Goal: Task Accomplishment & Management: Manage account settings

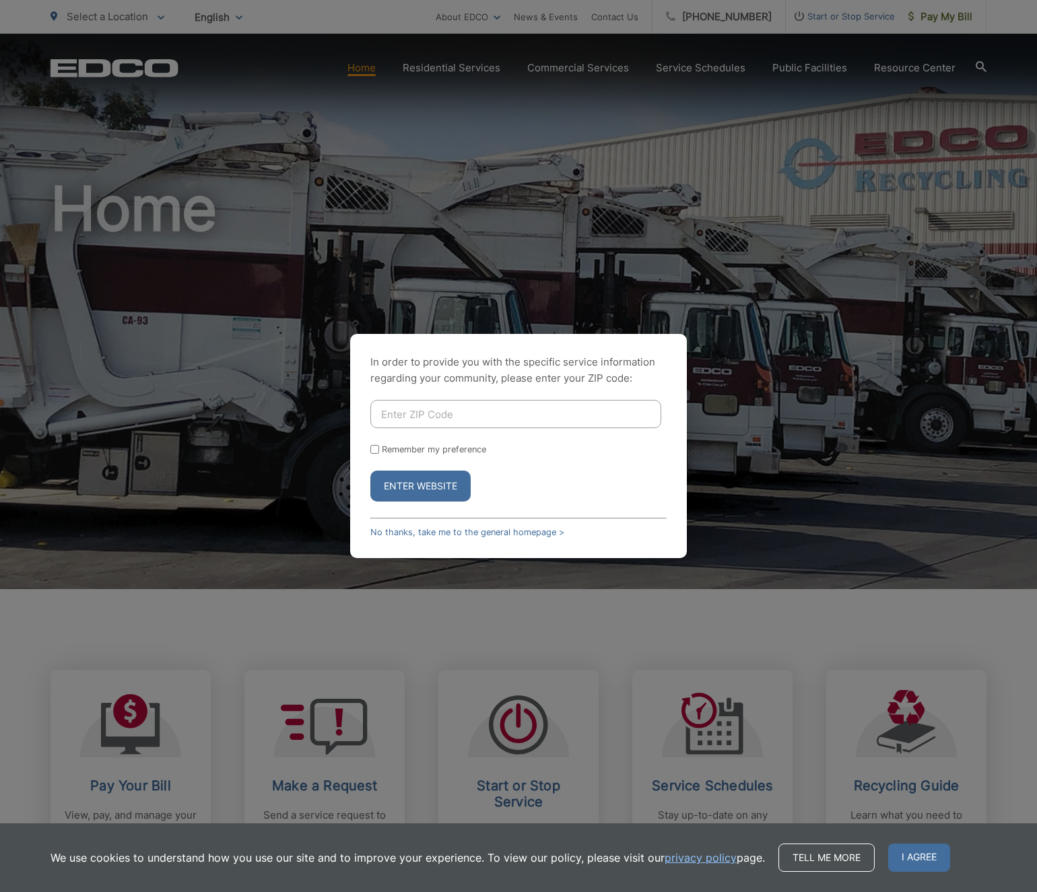
click at [436, 420] on input "Enter ZIP Code" at bounding box center [515, 414] width 291 height 28
type input "92069"
click at [434, 483] on button "Enter Website" at bounding box center [420, 486] width 100 height 31
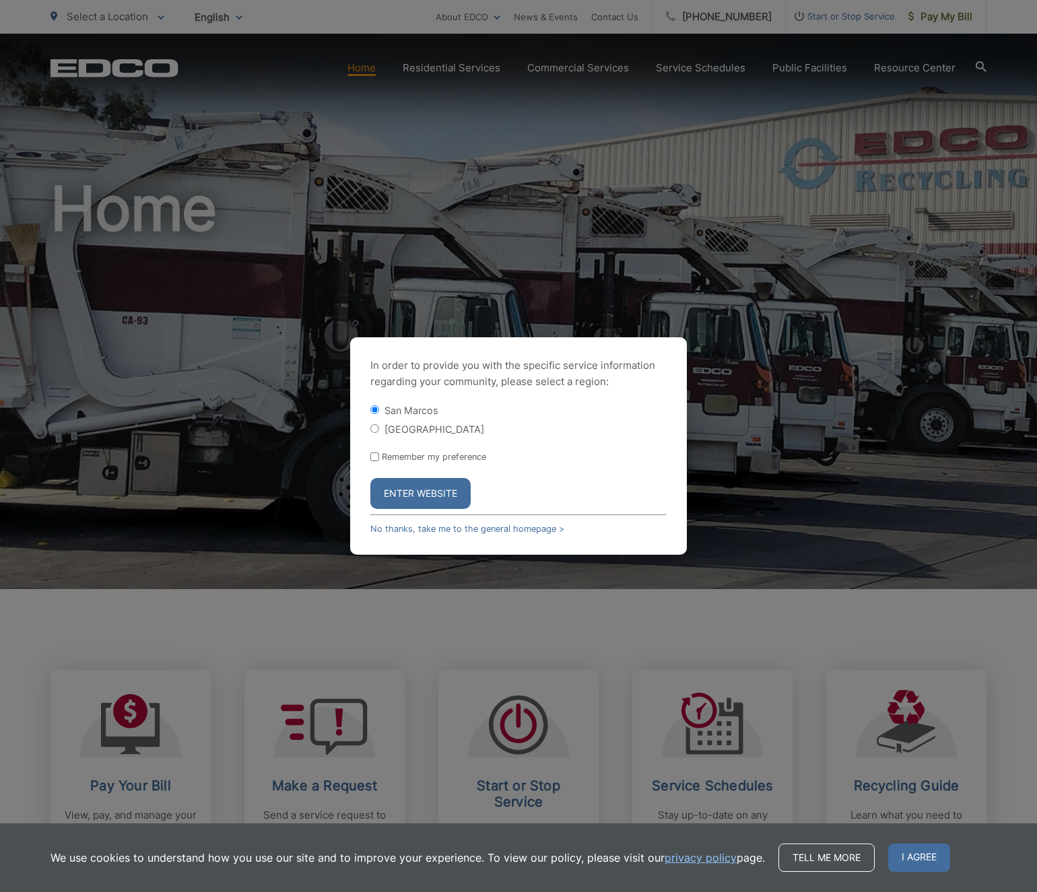
click at [373, 427] on input "[GEOGRAPHIC_DATA]" at bounding box center [374, 428] width 9 height 9
radio input "true"
click at [370, 411] on div "In order to provide you with the specific service information regarding your co…" at bounding box center [518, 446] width 337 height 218
click at [378, 414] on input "San Marcos" at bounding box center [374, 409] width 9 height 9
radio input "true"
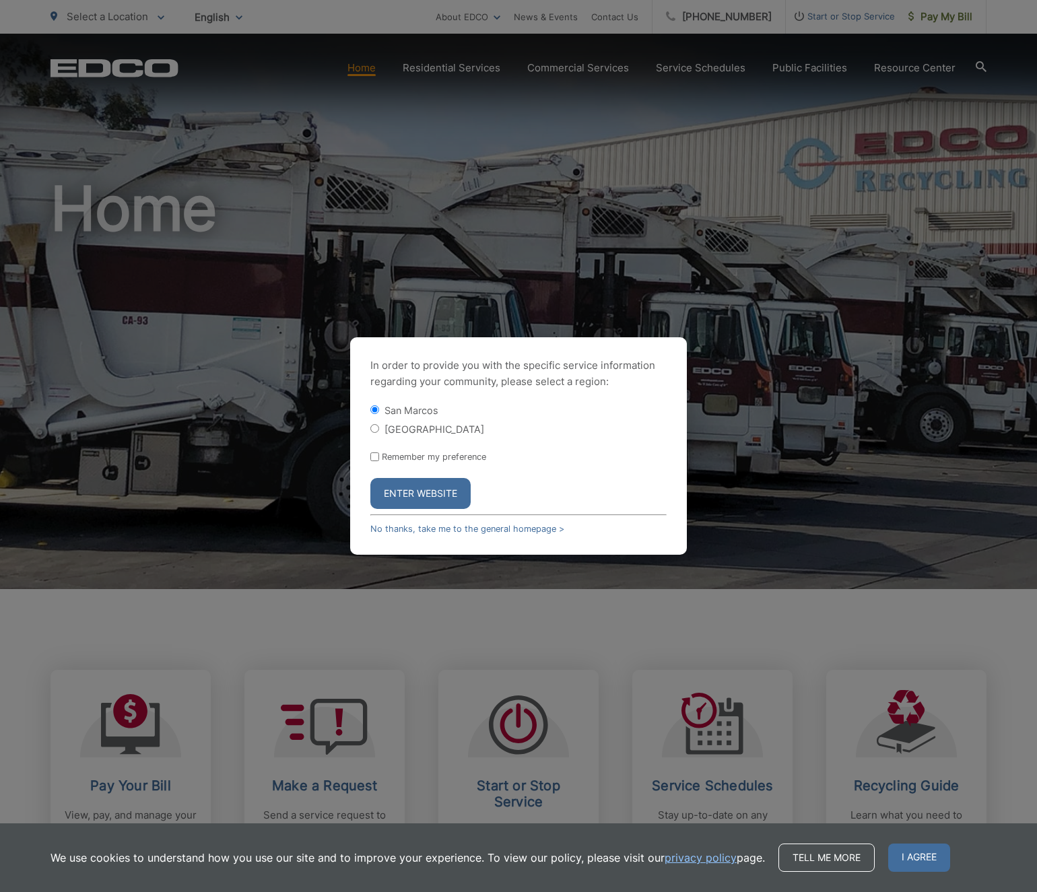
click at [407, 490] on button "Enter Website" at bounding box center [420, 493] width 100 height 31
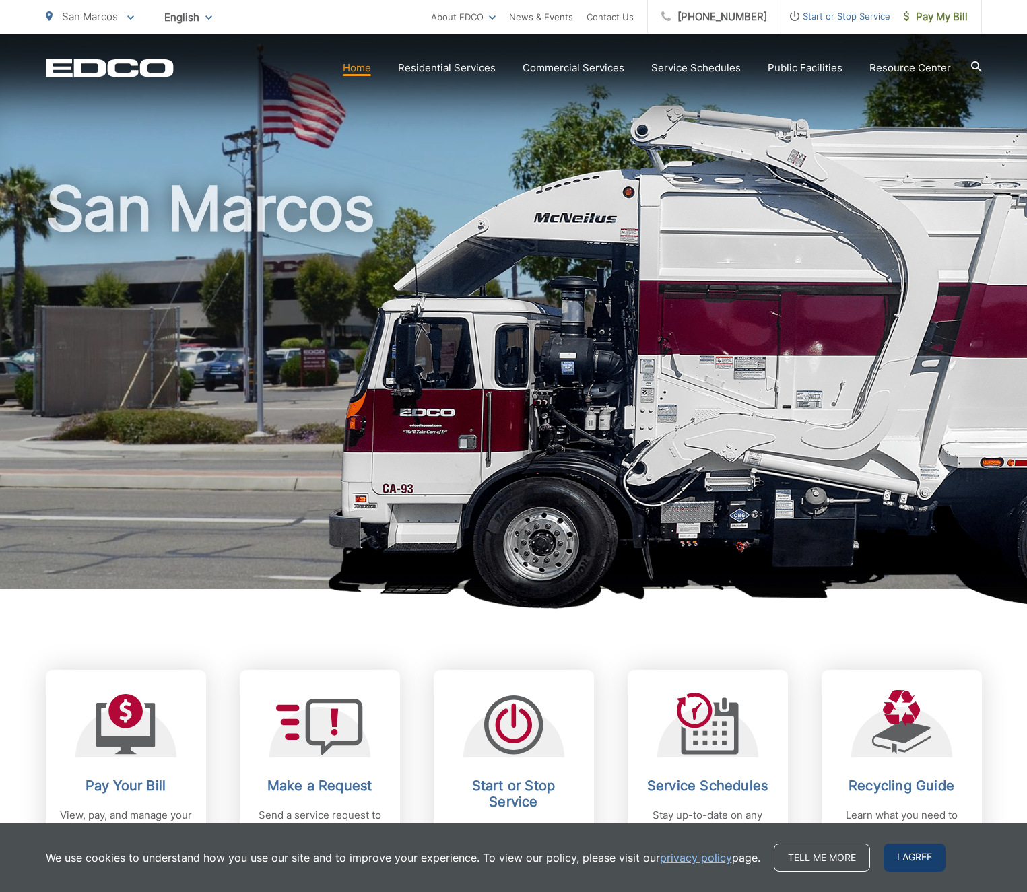
click at [919, 856] on span "I agree" at bounding box center [915, 858] width 62 height 28
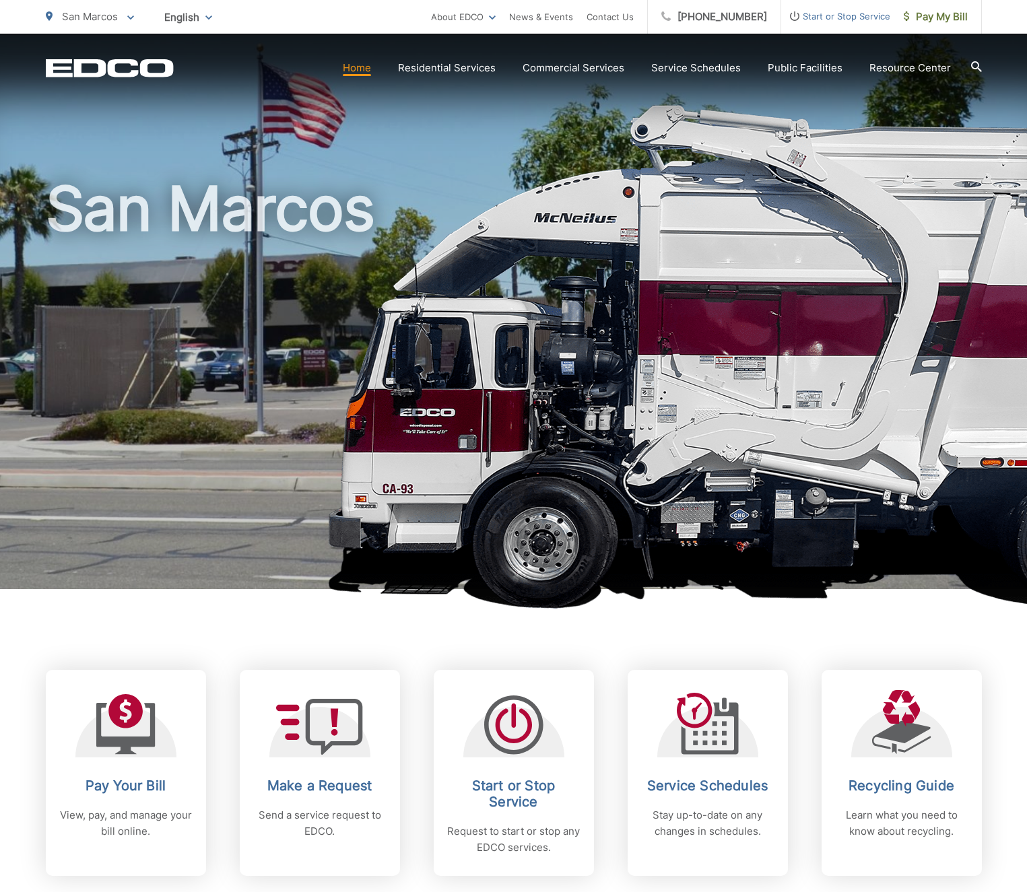
click at [976, 64] on icon at bounding box center [976, 66] width 11 height 11
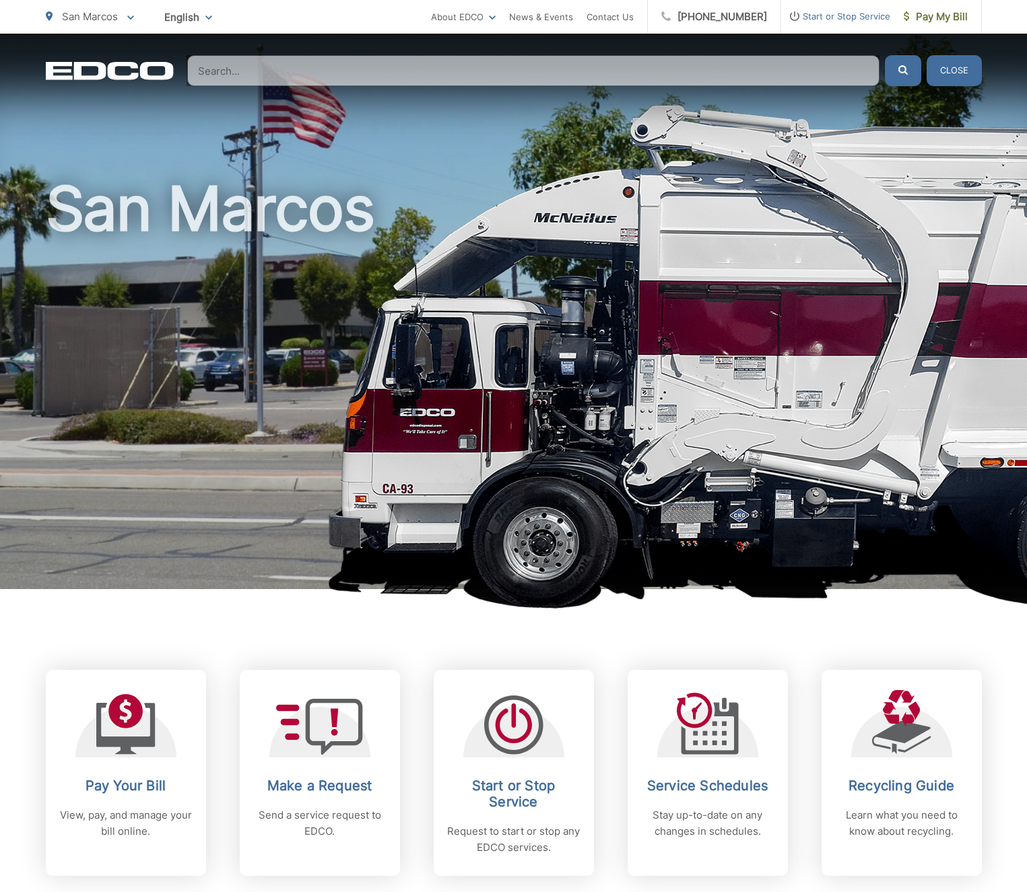
click at [383, 71] on input "Search" at bounding box center [533, 70] width 692 height 31
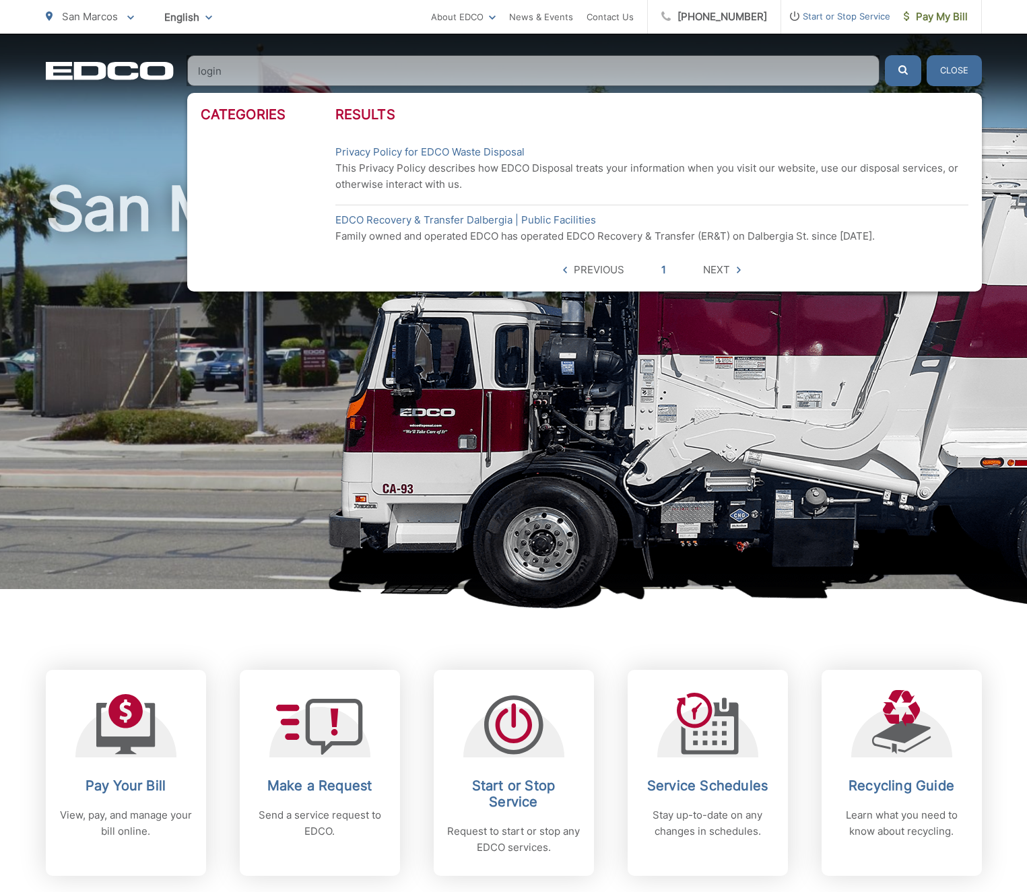
type input "login"
click at [60, 349] on h1 "San Marcos" at bounding box center [514, 388] width 936 height 426
click at [199, 69] on input "login" at bounding box center [533, 70] width 692 height 31
click at [205, 69] on input "login" at bounding box center [533, 70] width 692 height 31
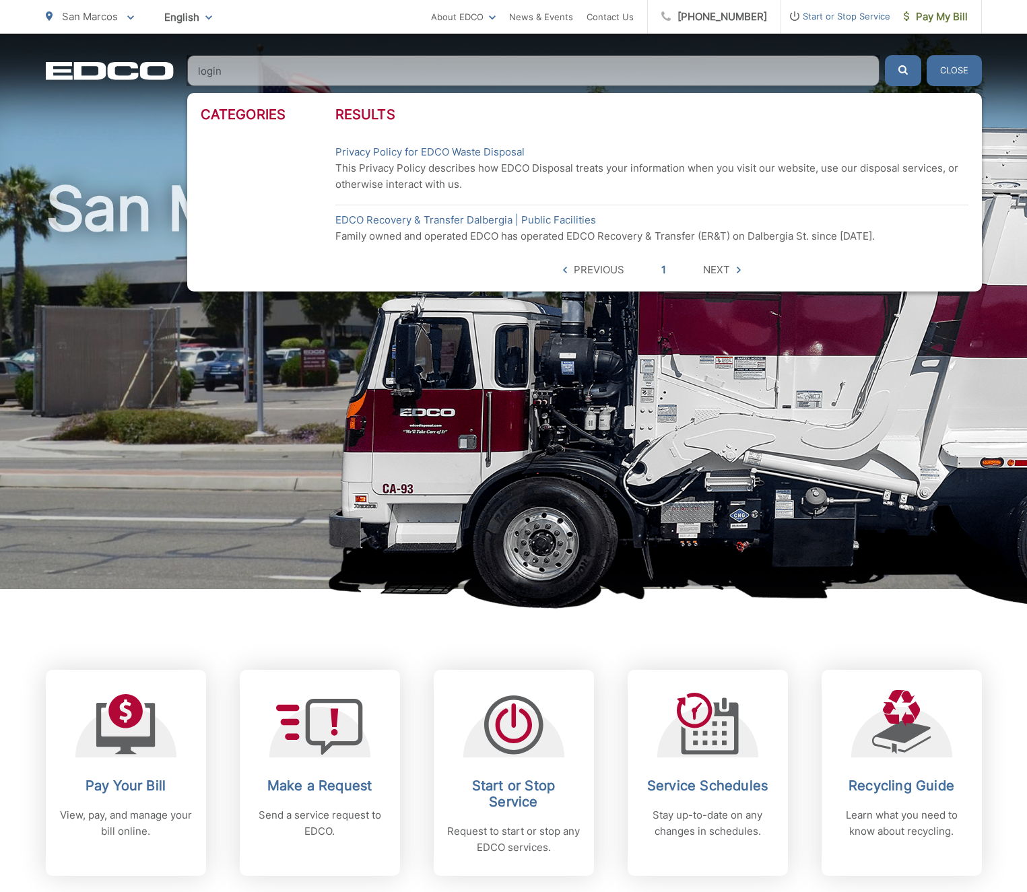
click at [205, 69] on input "login" at bounding box center [533, 70] width 692 height 31
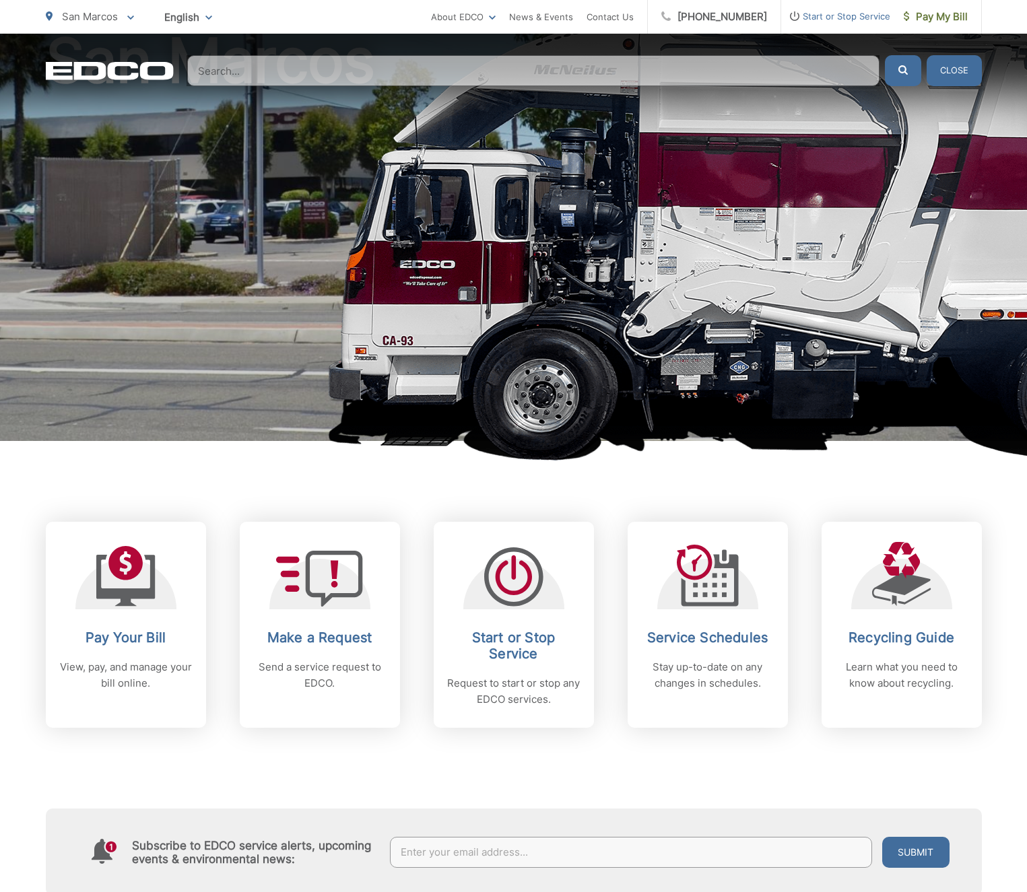
scroll to position [429, 0]
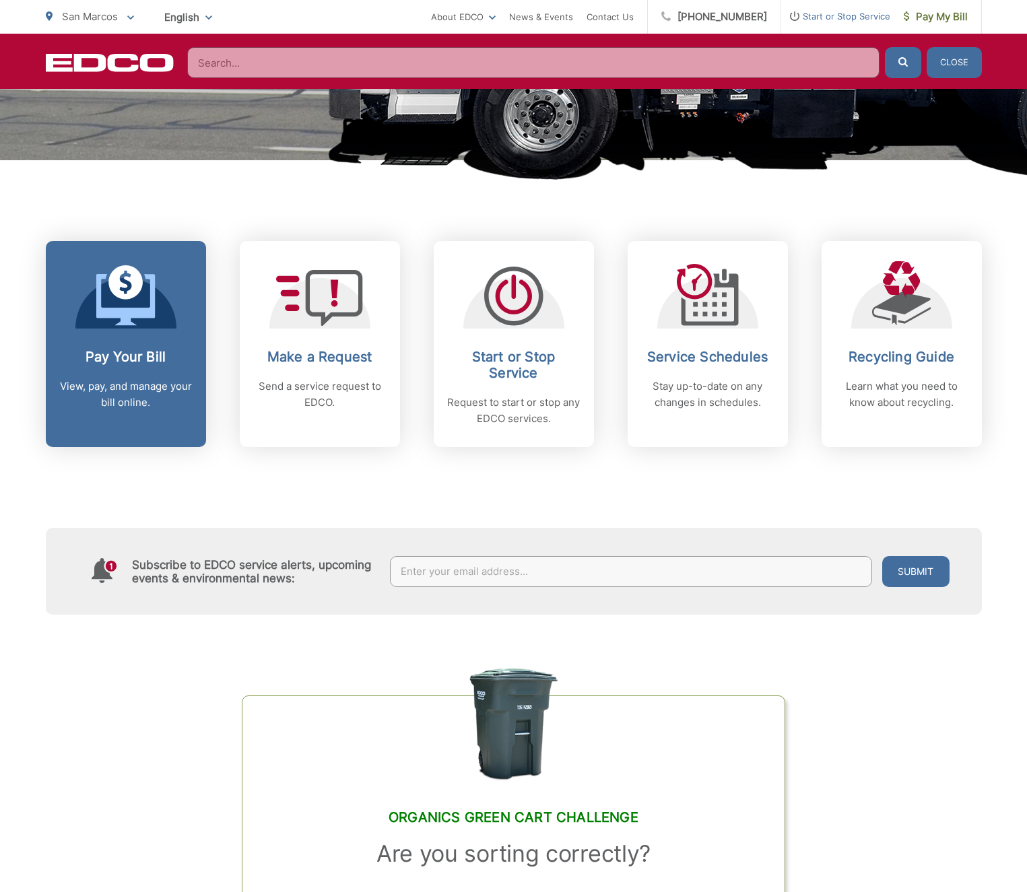
click at [129, 283] on icon at bounding box center [125, 295] width 59 height 61
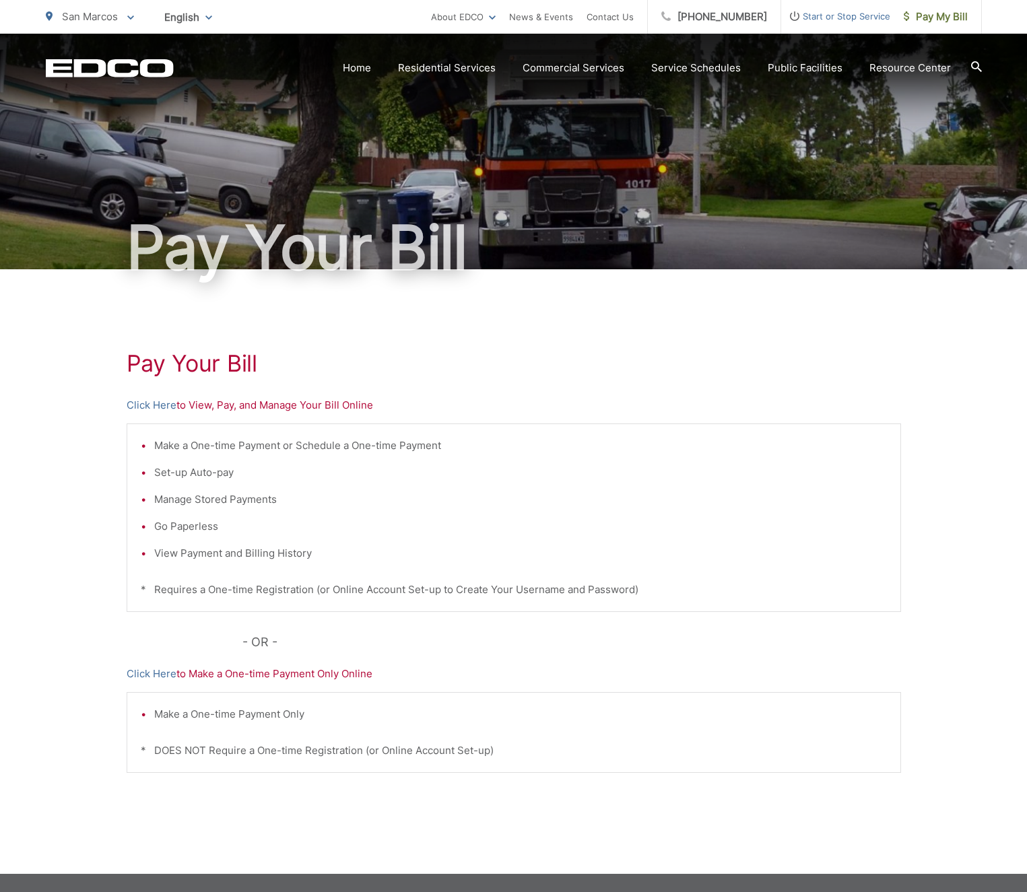
click at [204, 404] on p "Click Here to View, Pay, and Manage Your Bill Online" at bounding box center [514, 405] width 774 height 16
click at [356, 407] on p "Click Here to View, Pay, and Manage Your Bill Online" at bounding box center [514, 405] width 774 height 16
click at [151, 403] on link "Click Here" at bounding box center [152, 405] width 50 height 16
